Goal: Task Accomplishment & Management: Manage account settings

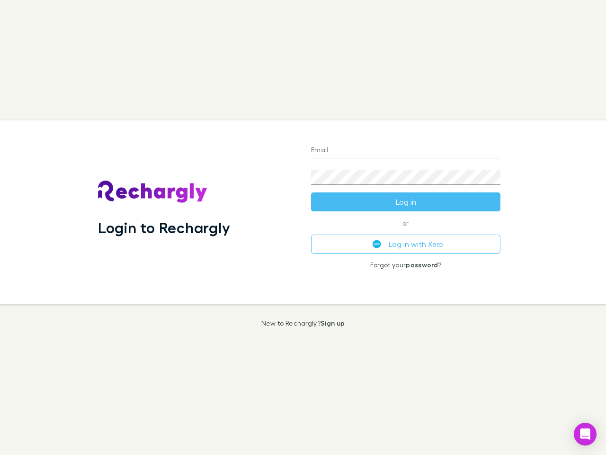
click at [303, 227] on div "Login to Rechargly" at bounding box center [196, 212] width 213 height 184
click at [406, 151] on input "Email" at bounding box center [405, 150] width 189 height 15
click at [406, 202] on form "Email Password Log in" at bounding box center [405, 173] width 189 height 76
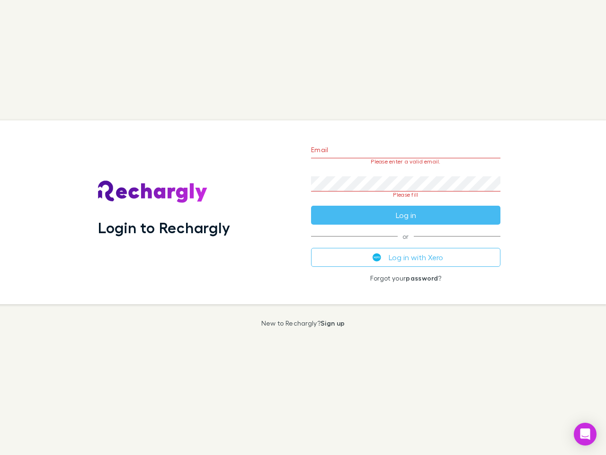
click at [406, 244] on div "Email Please enter a valid email. Password Please fill Log in or Log in with Xe…" at bounding box center [405, 212] width 205 height 184
click at [585, 434] on icon "Open Intercom Messenger" at bounding box center [585, 433] width 10 height 11
